Goal: Task Accomplishment & Management: Manage account settings

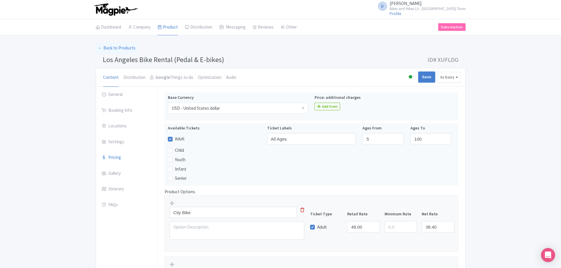
scroll to position [93, 0]
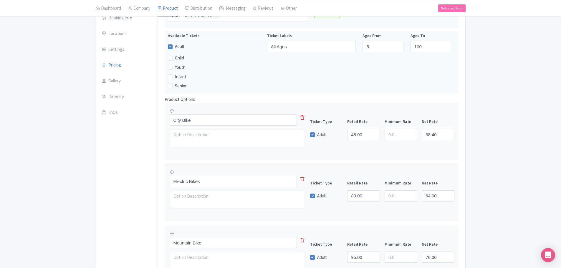
click at [500, 92] on div "Success Product updated successfully ← Back to Products Los Angeles Bike Rental…" at bounding box center [280, 167] width 561 height 434
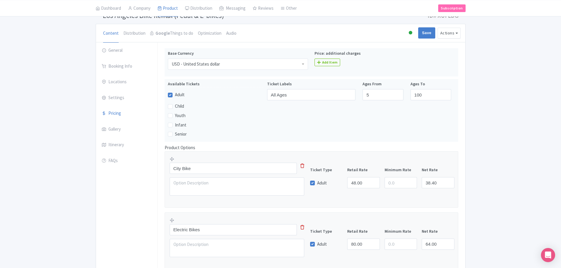
scroll to position [0, 0]
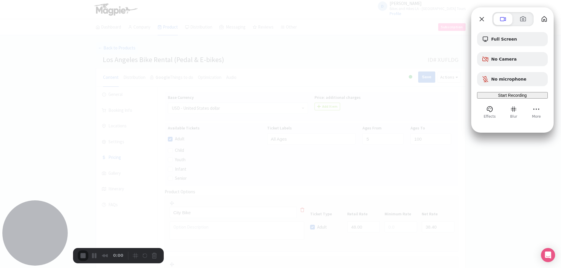
click at [369, 38] on div at bounding box center [280, 134] width 561 height 268
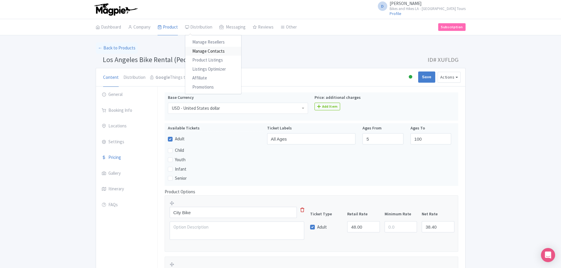
click at [216, 50] on link "Manage Contacts" at bounding box center [213, 51] width 56 height 9
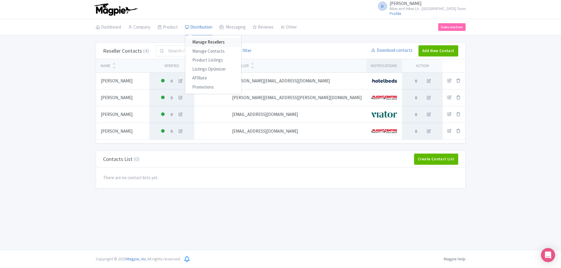
click at [204, 42] on link "Manage Resellers" at bounding box center [213, 42] width 56 height 9
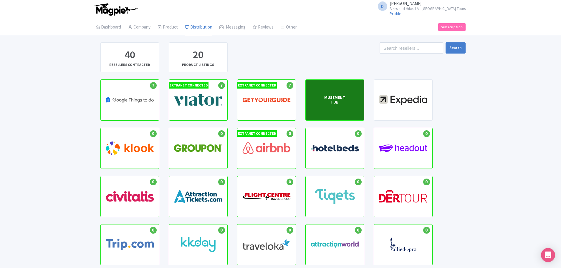
click at [350, 109] on div "MUSEMENT HUB" at bounding box center [335, 100] width 58 height 41
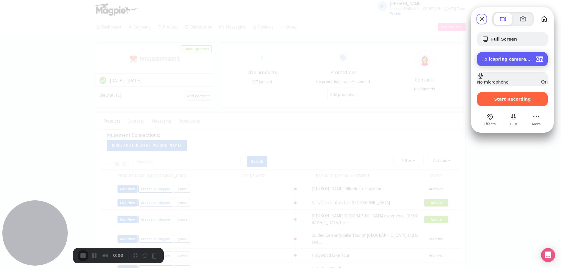
click at [487, 59] on span "Camera options" at bounding box center [484, 59] width 5 height 5
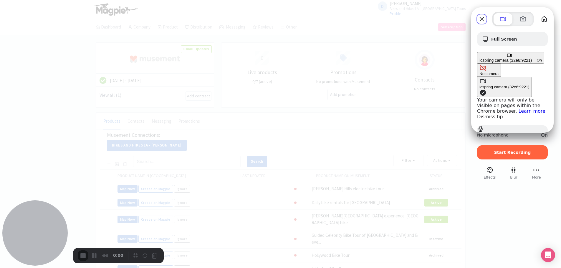
click at [540, 59] on span "On" at bounding box center [539, 60] width 5 height 4
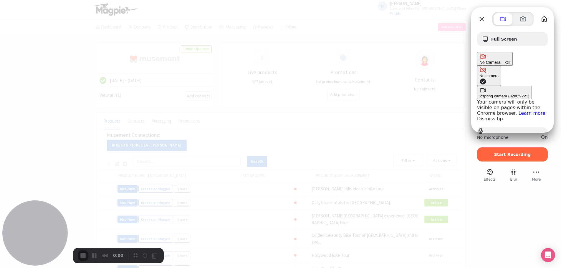
click at [477, 116] on link "Dismiss tip" at bounding box center [490, 119] width 26 height 6
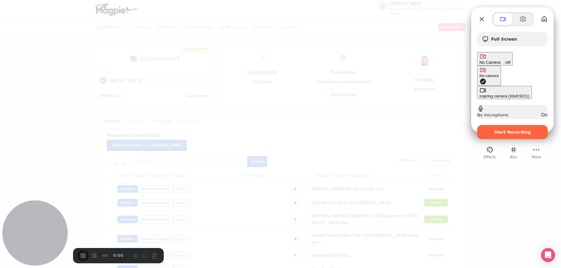
drag, startPoint x: 517, startPoint y: 99, endPoint x: 516, endPoint y: 104, distance: 5.1
click at [516, 125] on div "Start Recording" at bounding box center [512, 132] width 71 height 14
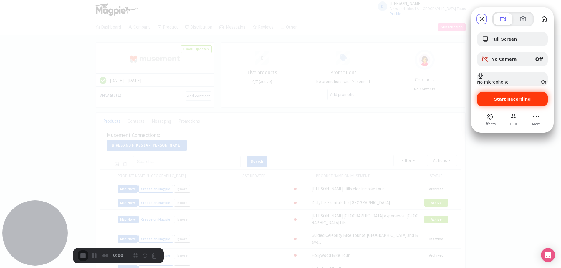
click at [515, 100] on span "Start Recording" at bounding box center [512, 99] width 37 height 5
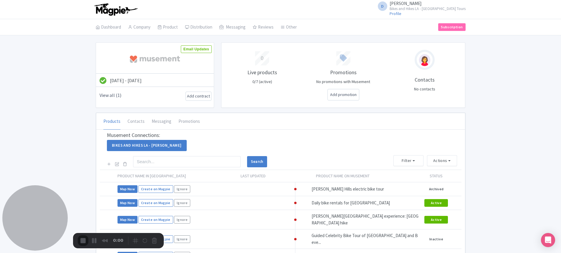
click at [199, 96] on link "Add contract" at bounding box center [198, 96] width 23 height 6
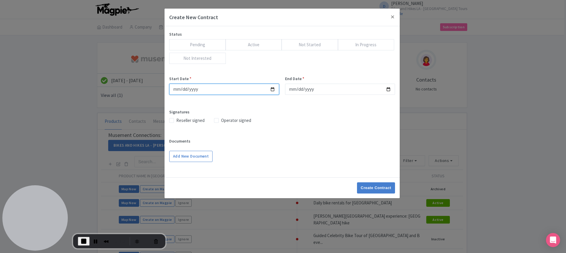
click at [273, 89] on input "Start Date *" at bounding box center [224, 89] width 110 height 11
click at [391, 17] on button "Close" at bounding box center [392, 17] width 14 height 17
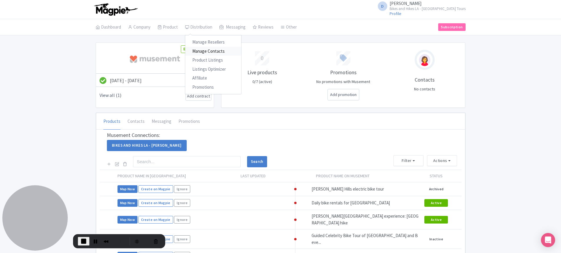
click at [206, 52] on link "Manage Contacts" at bounding box center [213, 51] width 56 height 9
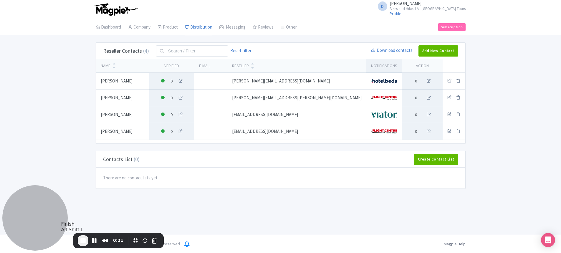
click at [85, 241] on span "End Recording" at bounding box center [83, 240] width 7 height 7
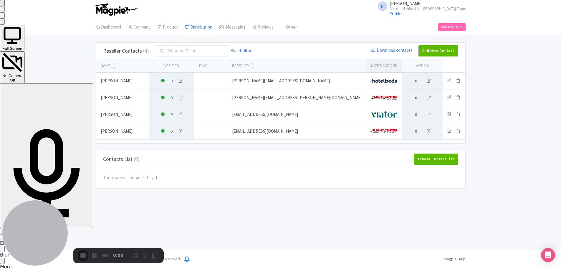
click at [30, 229] on div "Start Recording" at bounding box center [15, 231] width 27 height 4
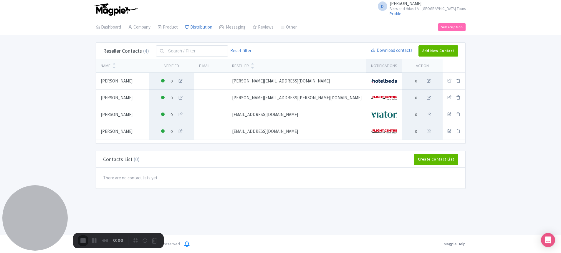
drag, startPoint x: 273, startPoint y: 124, endPoint x: 274, endPoint y: 121, distance: 3.9
click at [444, 52] on link "Add New Contact" at bounding box center [439, 50] width 40 height 11
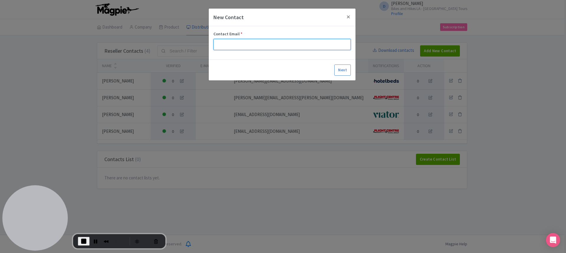
click at [260, 41] on input "Contact Email *" at bounding box center [281, 44] width 137 height 11
paste input "[PERSON_NAME][EMAIL_ADDRESS][PERSON_NAME][DOMAIN_NAME]"
type input "[PERSON_NAME][EMAIL_ADDRESS][PERSON_NAME][DOMAIN_NAME]"
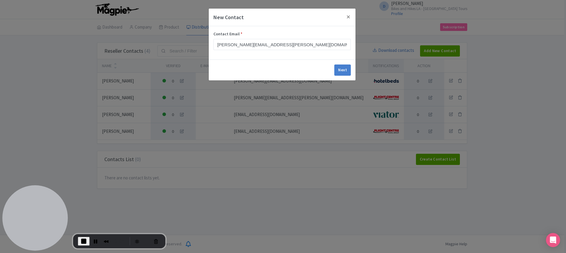
click at [344, 70] on form "Contact Email * melissa.rocha@tui.com Next" at bounding box center [282, 53] width 147 height 54
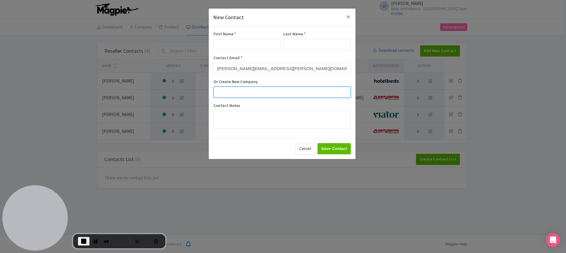
click at [283, 93] on input "Or Create New Company" at bounding box center [281, 92] width 137 height 11
click at [314, 77] on div "First Name * Last Name * Contact Email * melissa.rocha@tui.com Or Create New Co…" at bounding box center [281, 80] width 137 height 98
click at [290, 93] on input "Or Create New Company" at bounding box center [281, 92] width 137 height 11
drag, startPoint x: 326, startPoint y: 80, endPoint x: 324, endPoint y: 76, distance: 4.0
click at [325, 80] on label "Or Create New Company" at bounding box center [281, 82] width 137 height 6
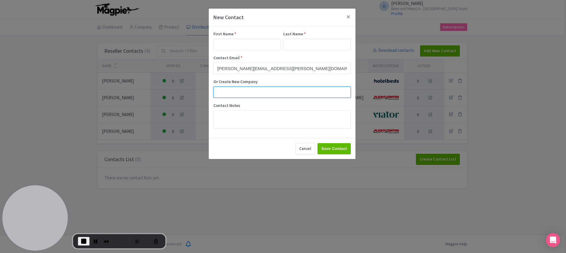
click at [325, 87] on input "Or Create New Company" at bounding box center [281, 92] width 137 height 11
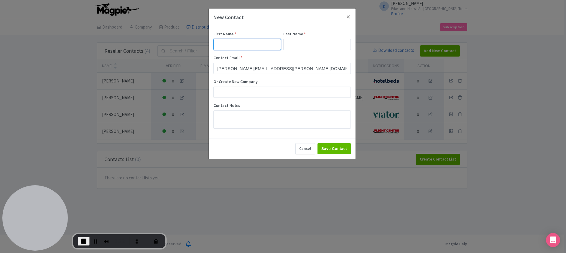
click at [252, 47] on input "First Name *" at bounding box center [246, 44] width 67 height 11
paste input "[PERSON_NAME][EMAIL_ADDRESS][PERSON_NAME][DOMAIN_NAME]"
drag, startPoint x: 233, startPoint y: 45, endPoint x: 291, endPoint y: 36, distance: 58.5
click at [293, 39] on div "First Name * melissa.rocha@tui.com Last Name *" at bounding box center [281, 43] width 137 height 24
type input "melissa"
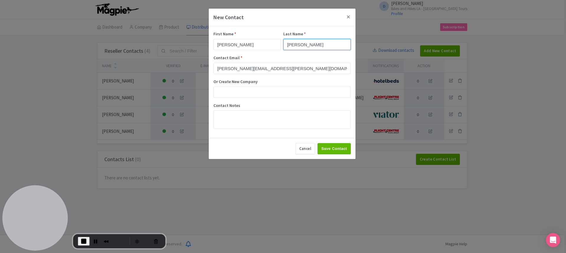
type input "Rocha"
click at [222, 44] on input "melissa" at bounding box center [246, 44] width 67 height 11
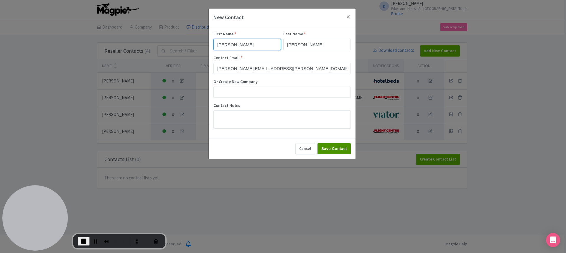
type input "Melissa"
drag, startPoint x: 330, startPoint y: 150, endPoint x: 330, endPoint y: 146, distance: 3.3
click at [330, 149] on input "Save Contact" at bounding box center [333, 148] width 33 height 11
type input "Save Contact"
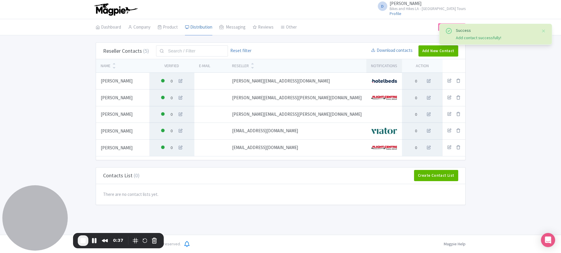
click at [450, 114] on icon at bounding box center [450, 114] width 4 height 4
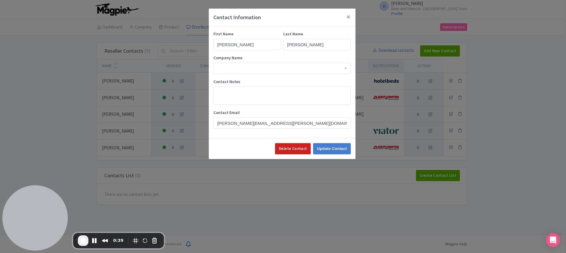
click at [345, 70] on div at bounding box center [281, 68] width 137 height 11
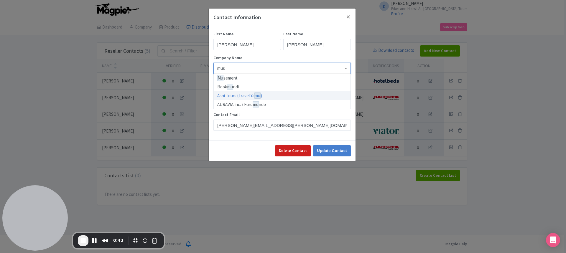
type input "muse"
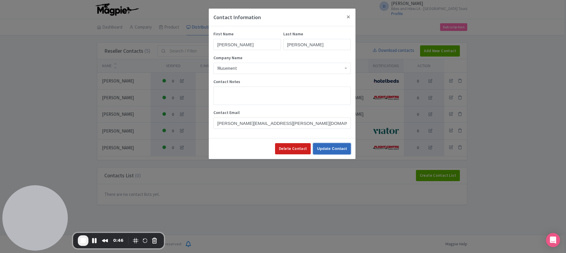
click at [331, 146] on input "Update Contact" at bounding box center [332, 148] width 38 height 11
type input "Update Contact"
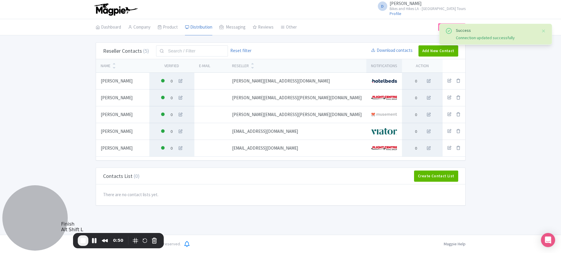
click at [83, 241] on span "End Recording" at bounding box center [83, 240] width 7 height 7
